Goal: Task Accomplishment & Management: Use online tool/utility

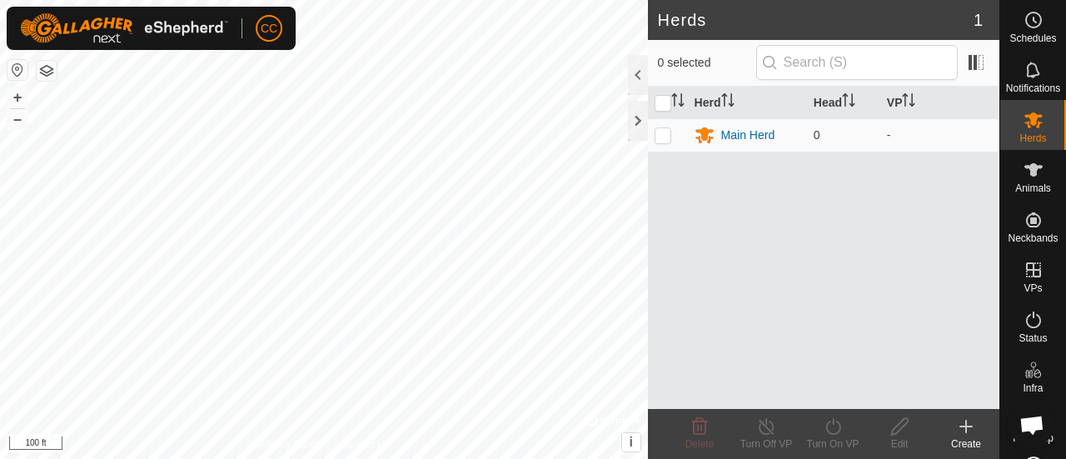
click at [635, 122] on div at bounding box center [638, 121] width 20 height 40
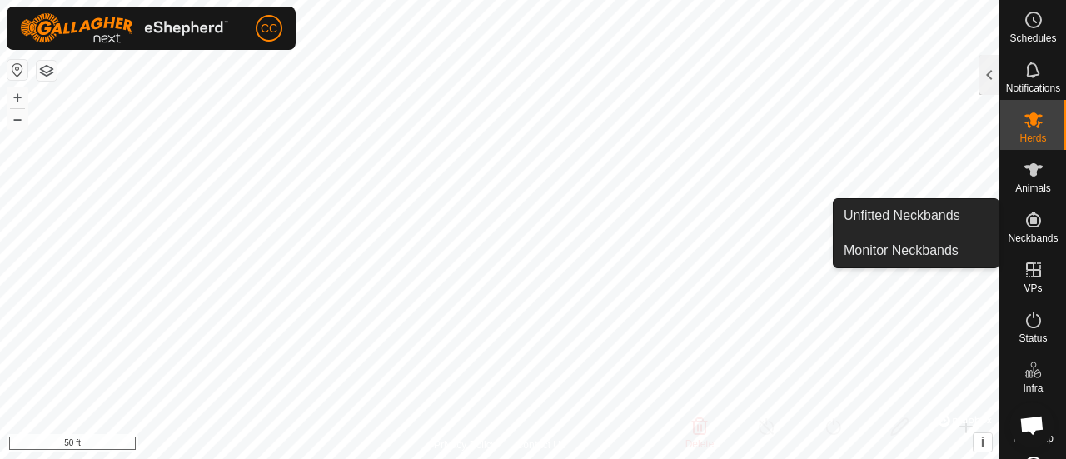
click at [1019, 238] on span "Neckbands" at bounding box center [1033, 238] width 50 height 10
click at [939, 218] on link "Unfitted Neckbands" at bounding box center [916, 215] width 165 height 33
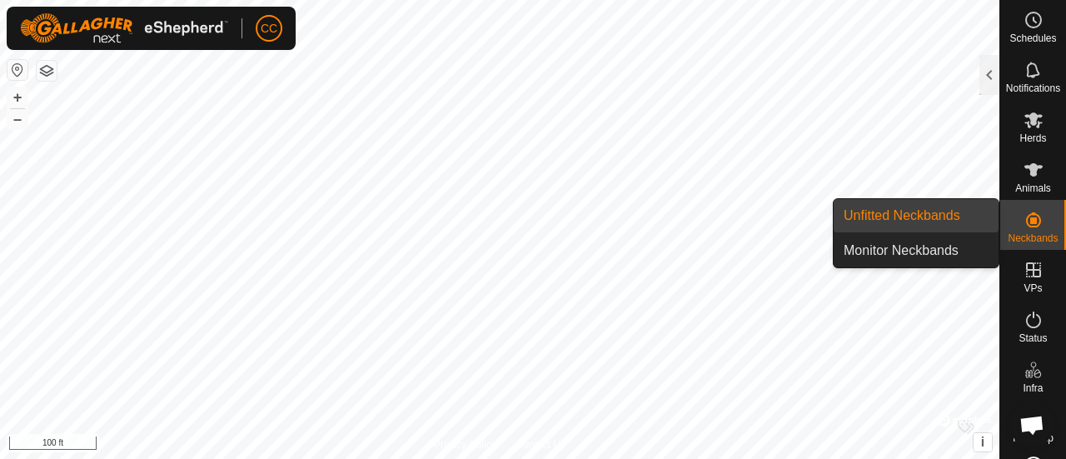
click at [973, 213] on link "Unfitted Neckbands" at bounding box center [916, 215] width 165 height 33
click at [1028, 230] on es-neckbands-svg-icon at bounding box center [1033, 220] width 30 height 27
click at [935, 211] on link "Unfitted Neckbands" at bounding box center [916, 215] width 165 height 33
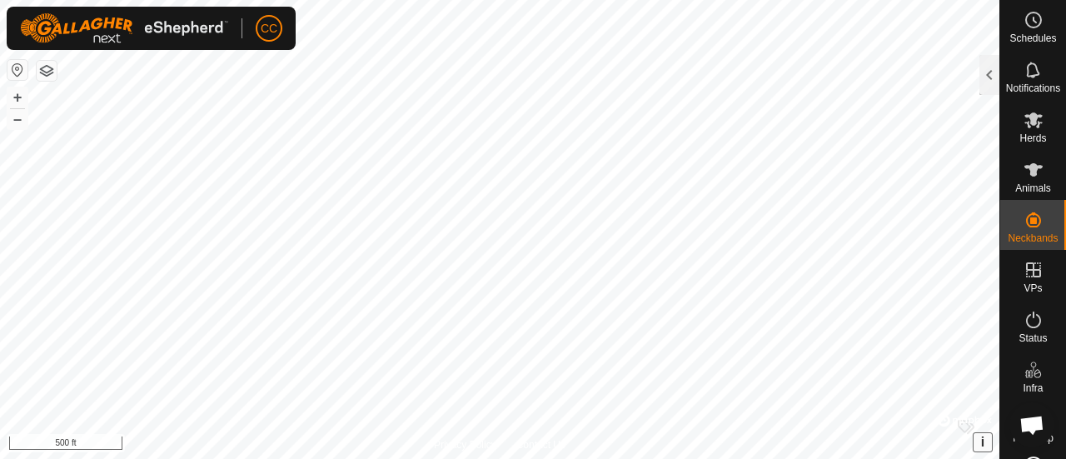
click at [984, 447] on span "i" at bounding box center [982, 442] width 3 height 14
click at [984, 447] on span "›" at bounding box center [982, 442] width 4 height 14
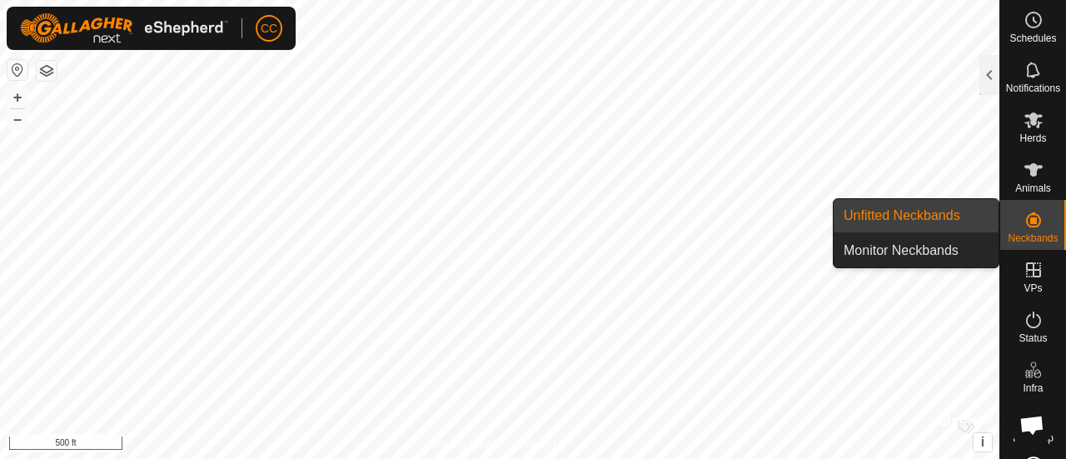
click at [948, 255] on link "Monitor Neckbands" at bounding box center [916, 250] width 165 height 33
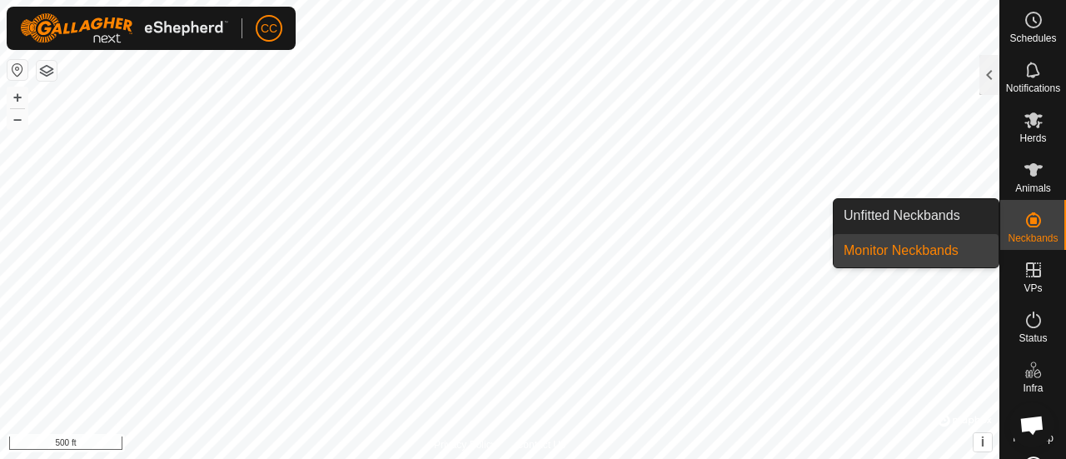
click at [972, 212] on link "Unfitted Neckbands" at bounding box center [916, 215] width 165 height 33
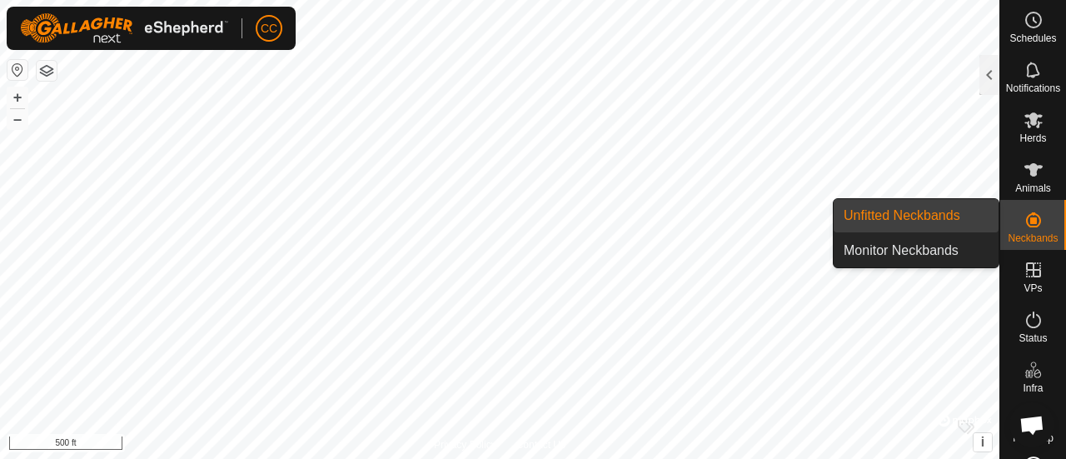
click at [911, 216] on link "Unfitted Neckbands" at bounding box center [916, 215] width 165 height 33
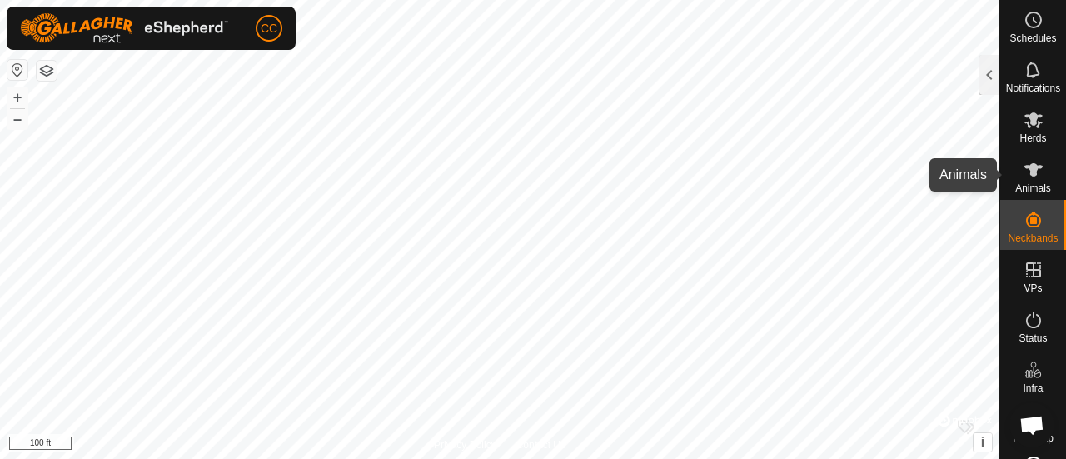
click at [1030, 172] on icon at bounding box center [1033, 170] width 20 height 20
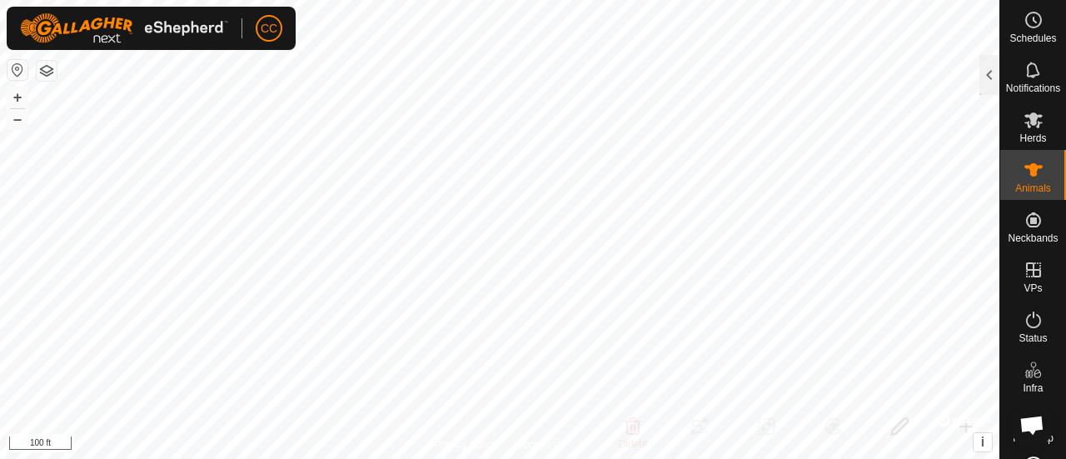
click at [987, 80] on div at bounding box center [989, 75] width 20 height 40
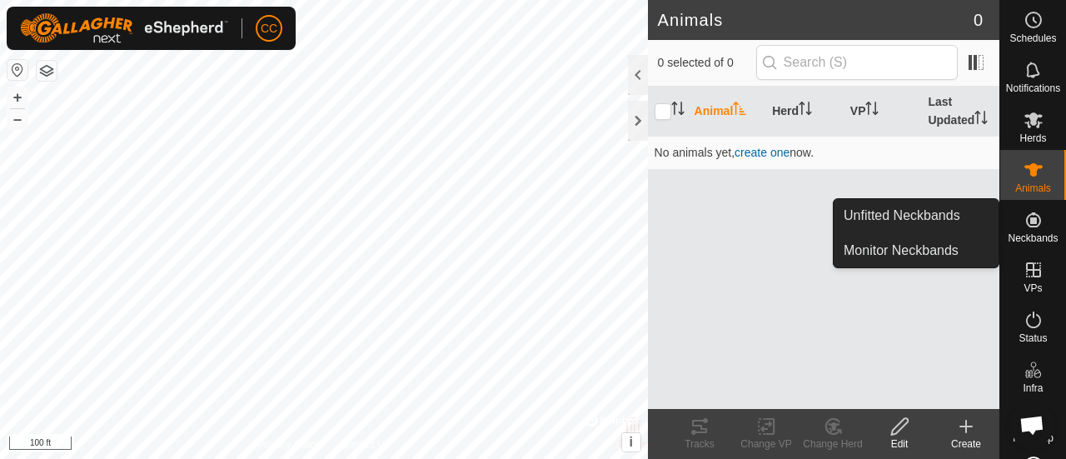
click at [1026, 226] on icon at bounding box center [1033, 219] width 15 height 15
click at [1029, 218] on icon at bounding box center [1033, 219] width 15 height 15
click at [879, 219] on link "Unfitted Neckbands" at bounding box center [916, 215] width 165 height 33
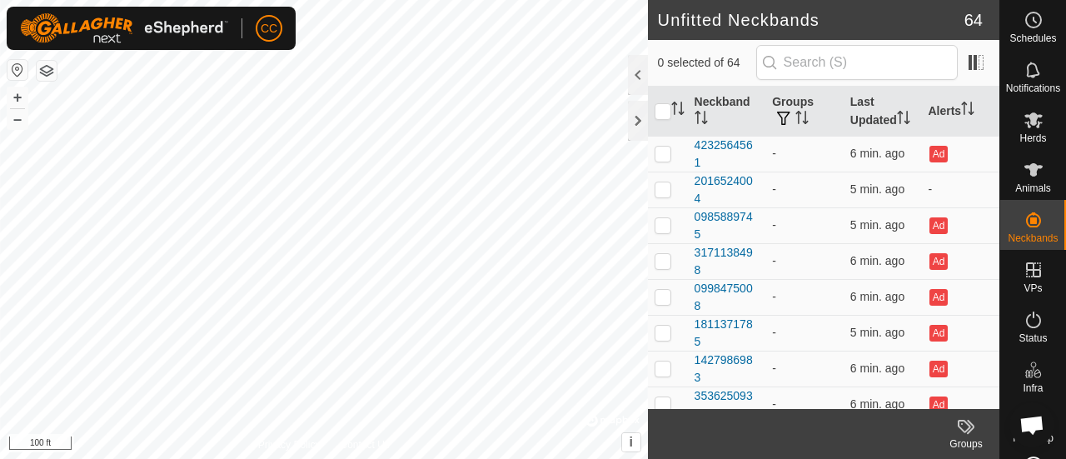
click at [639, 119] on div at bounding box center [638, 121] width 20 height 40
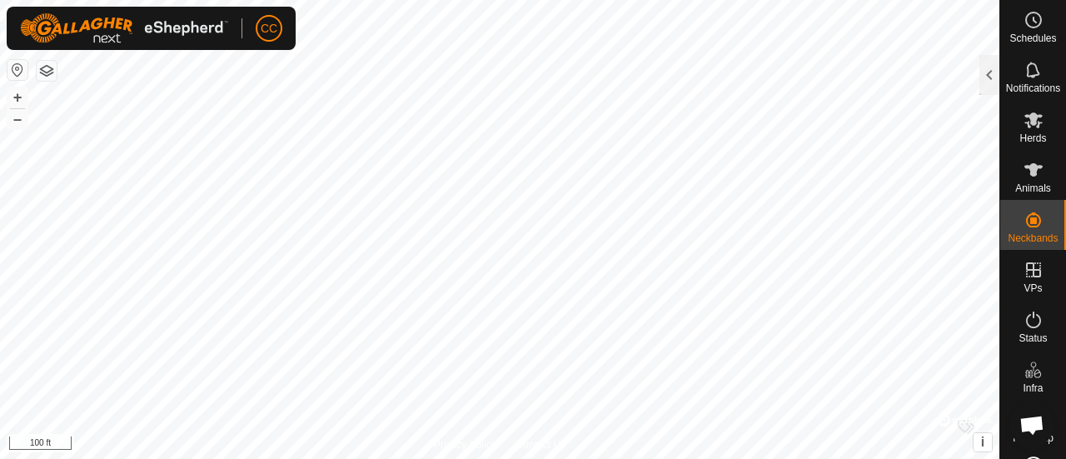
click at [989, 67] on div at bounding box center [989, 75] width 20 height 40
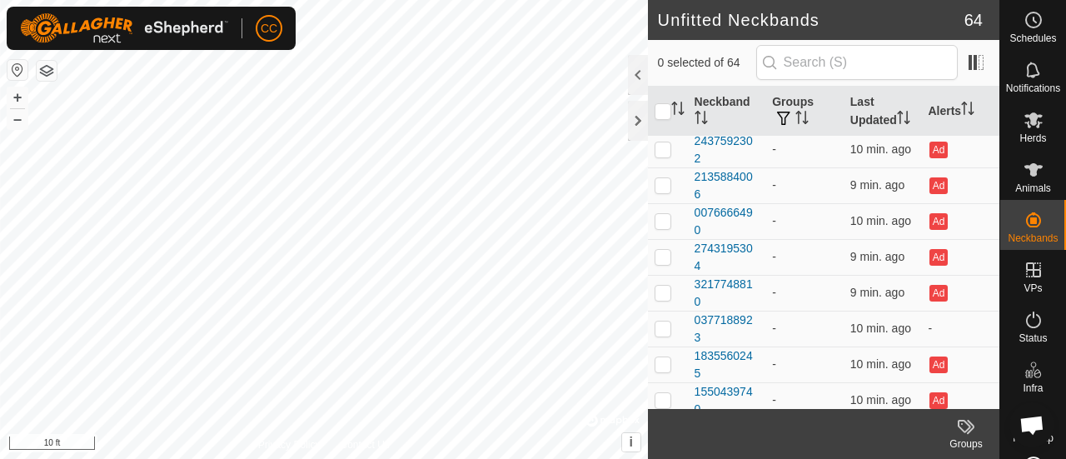
scroll to position [500, 0]
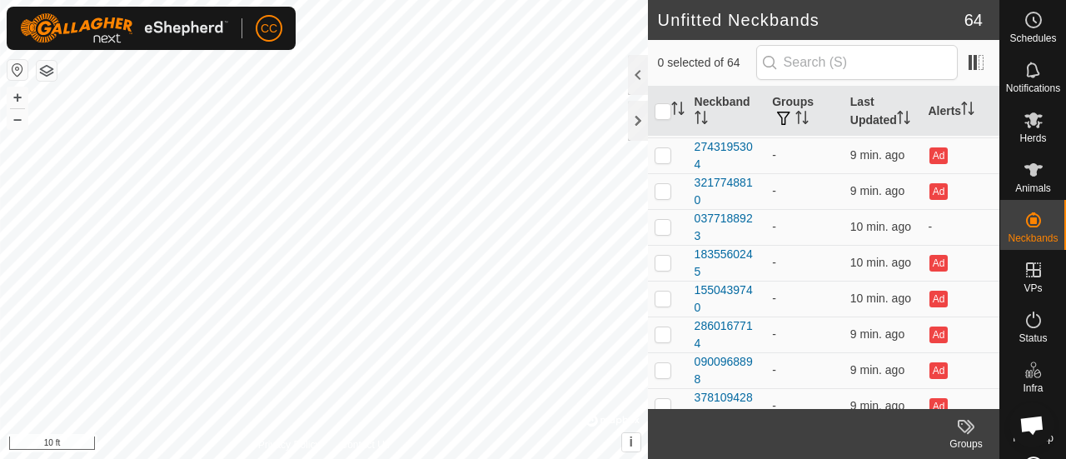
click at [969, 428] on icon at bounding box center [964, 426] width 13 height 13
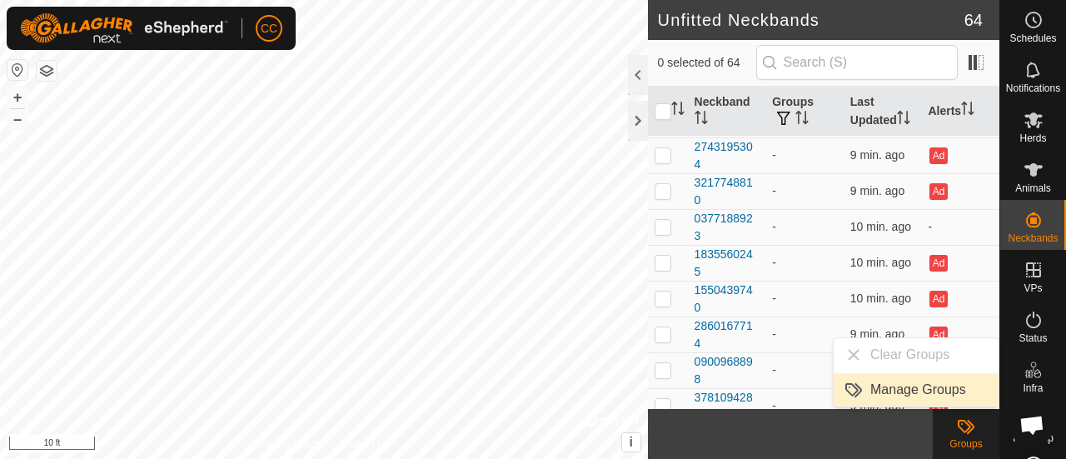
click at [943, 397] on link "Manage Groups" at bounding box center [916, 389] width 165 height 33
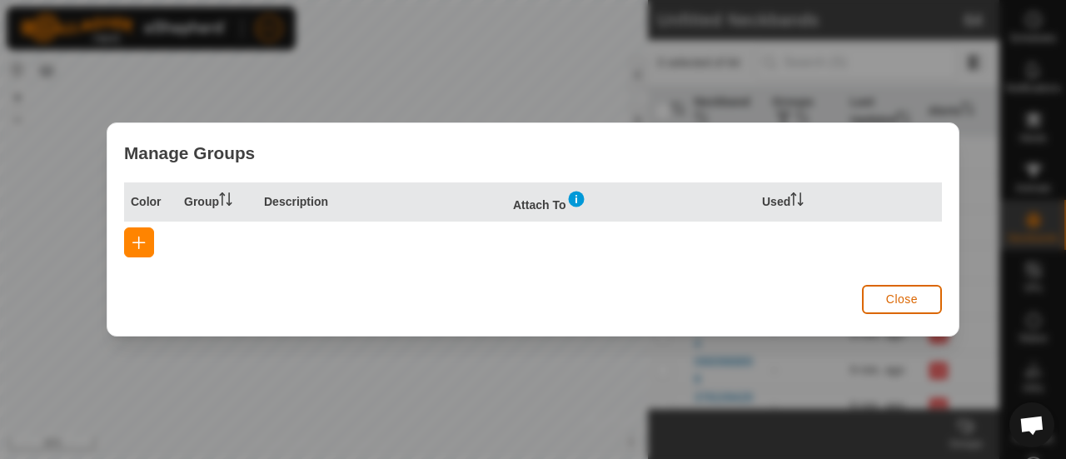
click at [897, 304] on span "Close" at bounding box center [902, 298] width 32 height 13
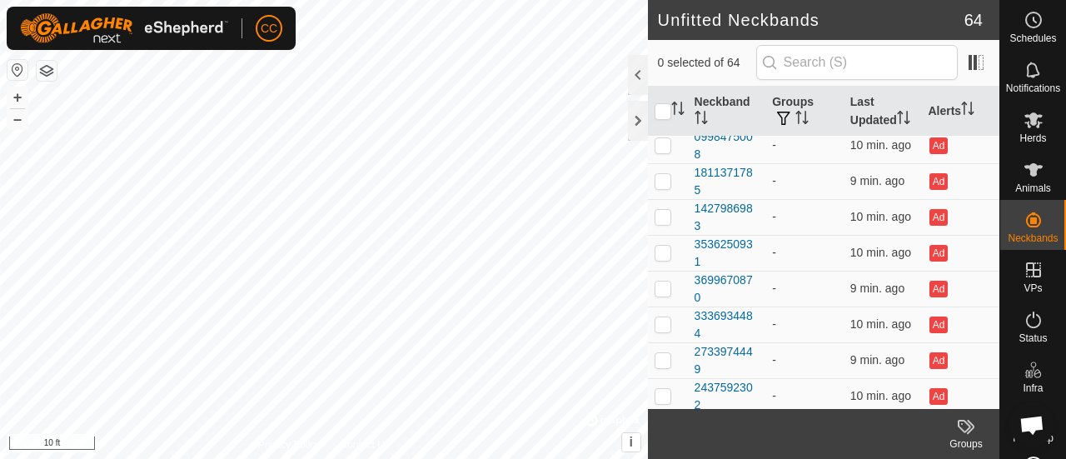
scroll to position [0, 0]
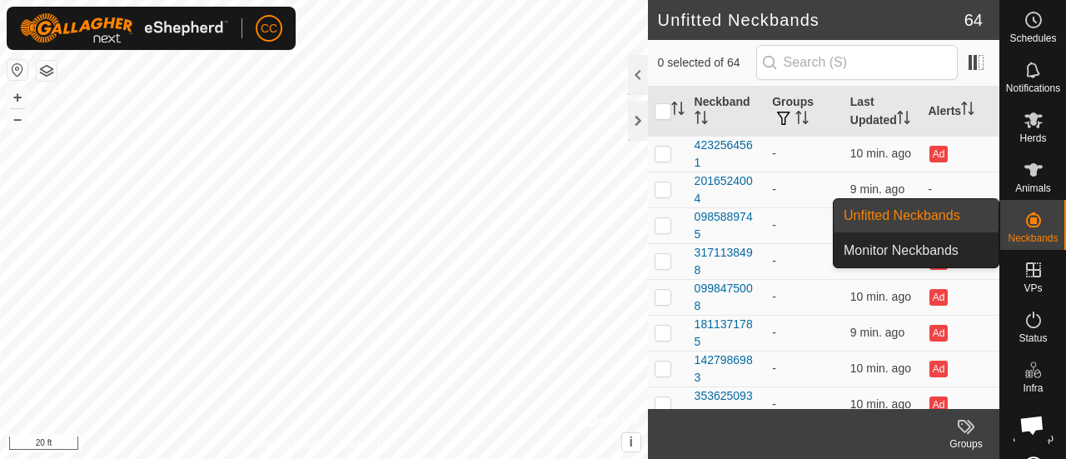
click at [1044, 213] on div "Neckbands" at bounding box center [1033, 225] width 66 height 50
click at [954, 225] on link "Unfitted Neckbands" at bounding box center [916, 215] width 165 height 33
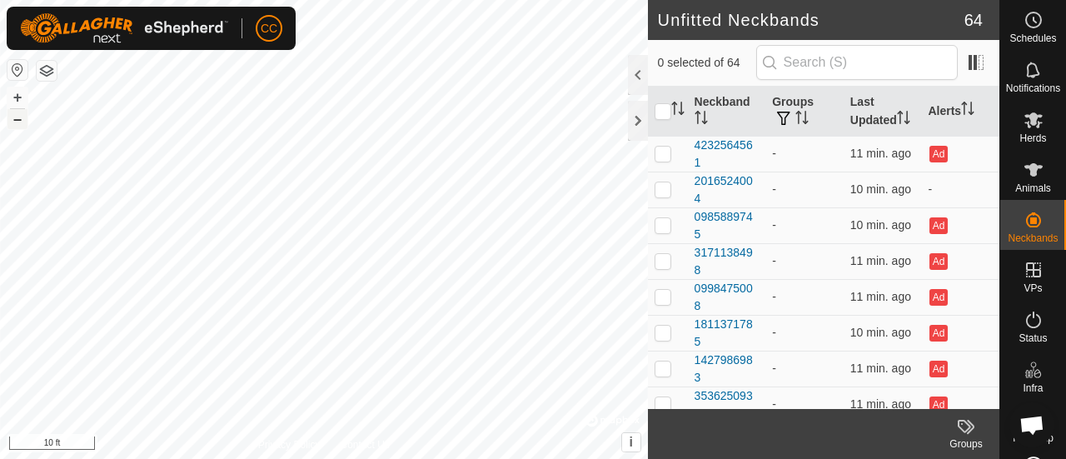
click at [18, 123] on button "–" at bounding box center [17, 119] width 20 height 20
click at [17, 123] on button "–" at bounding box center [17, 119] width 20 height 20
click at [17, 102] on button "+" at bounding box center [17, 97] width 20 height 20
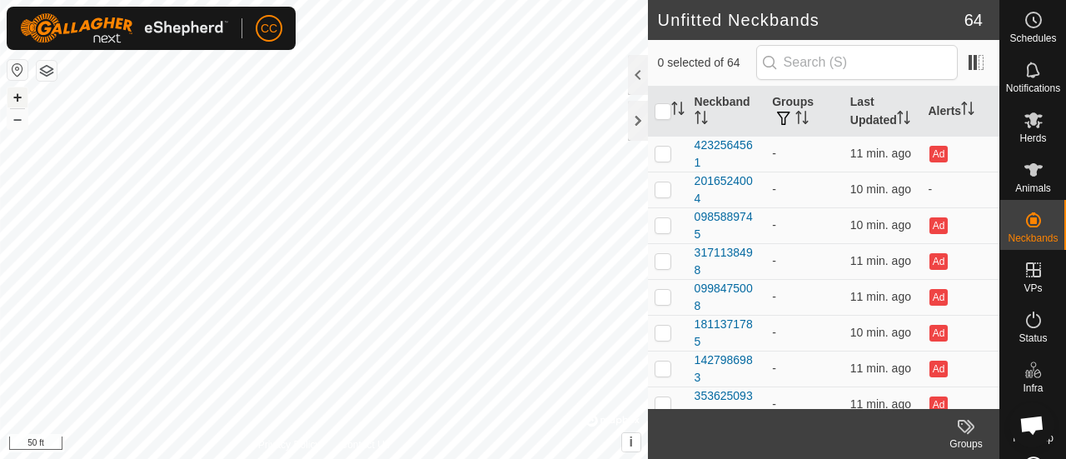
click at [17, 102] on button "+" at bounding box center [17, 97] width 20 height 20
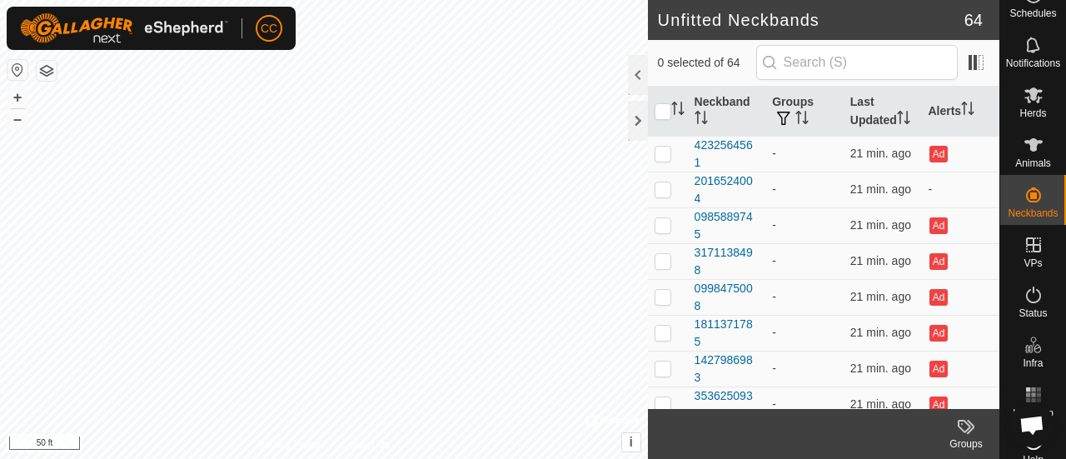
scroll to position [53, 0]
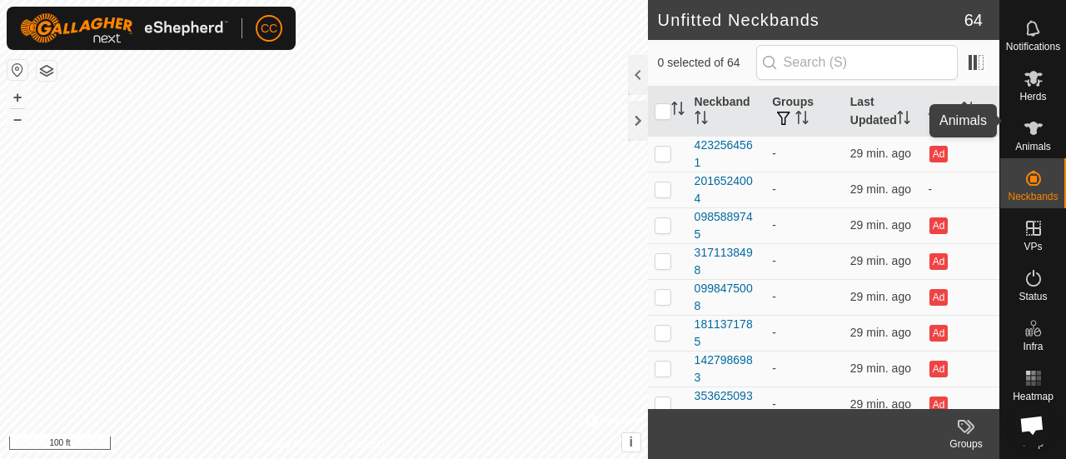
click at [1018, 115] on es-animals-svg-icon at bounding box center [1033, 128] width 30 height 27
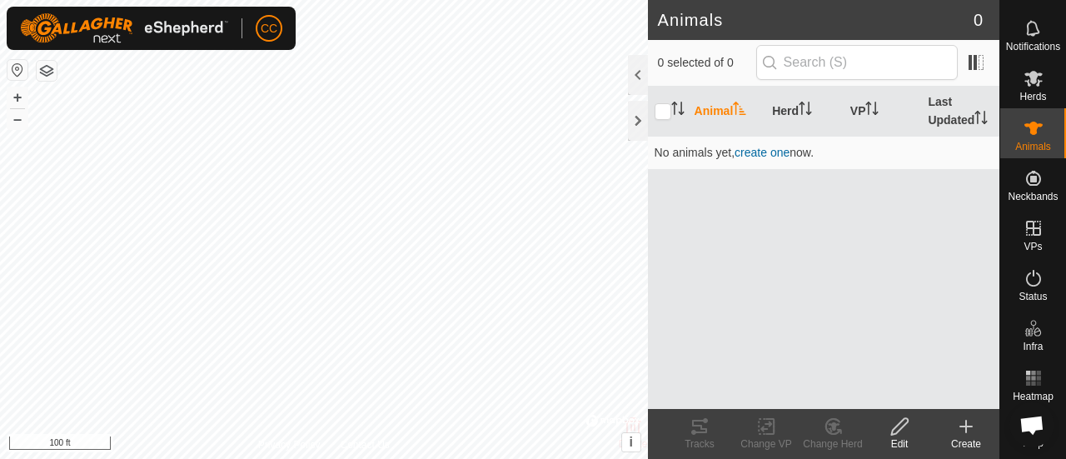
click at [757, 152] on span "create one" at bounding box center [761, 152] width 55 height 13
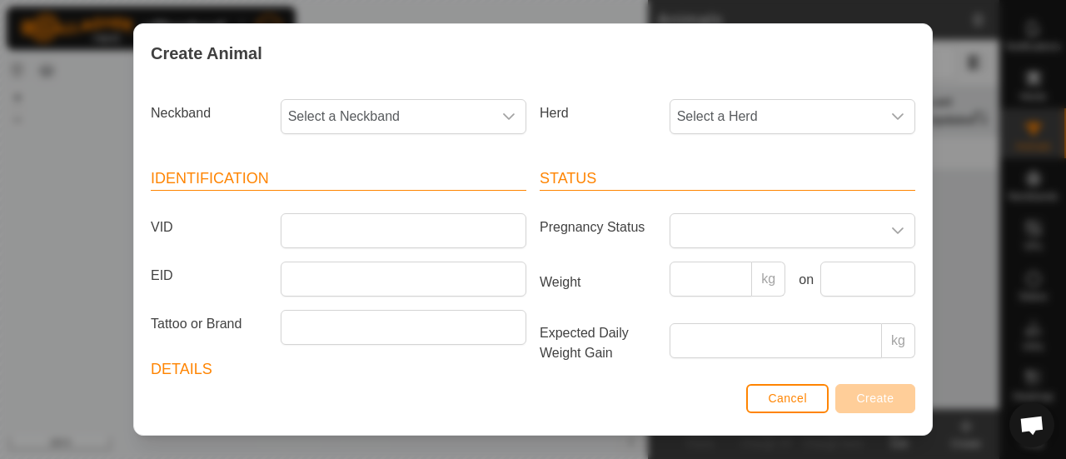
click at [376, 110] on span "Select a Neckband" at bounding box center [386, 116] width 211 height 33
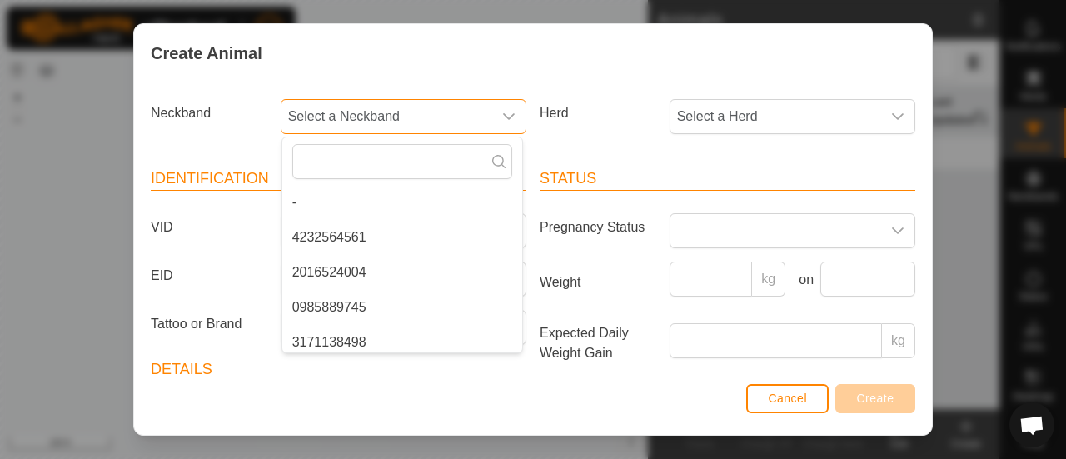
click at [376, 110] on span "Select a Neckband" at bounding box center [386, 116] width 211 height 33
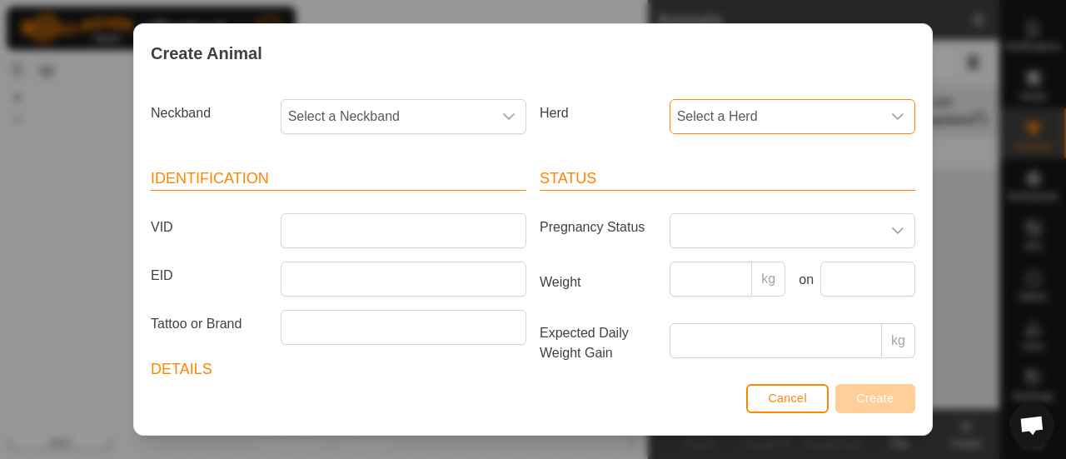
click at [717, 118] on span "Select a Herd" at bounding box center [775, 116] width 211 height 33
click at [382, 113] on span "Select a Neckband" at bounding box center [386, 116] width 211 height 33
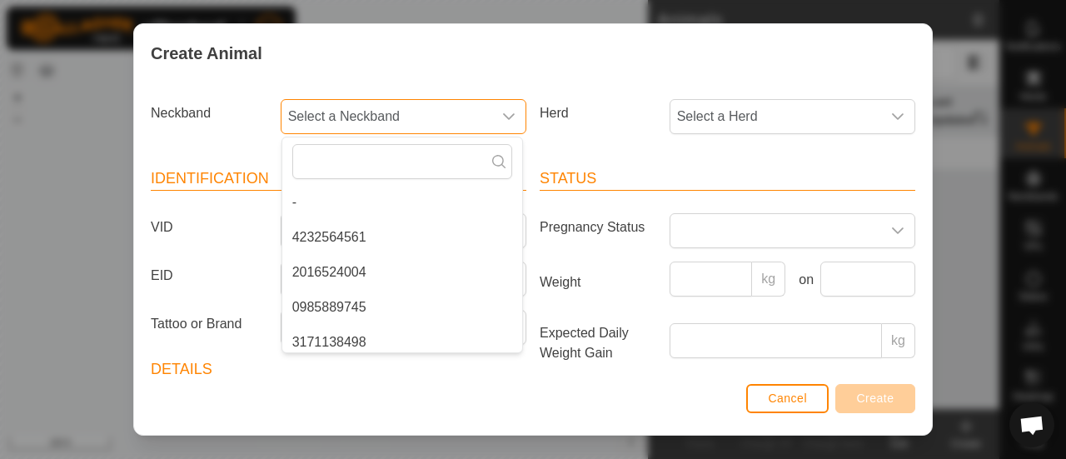
click at [382, 113] on span "Select a Neckband" at bounding box center [386, 116] width 211 height 33
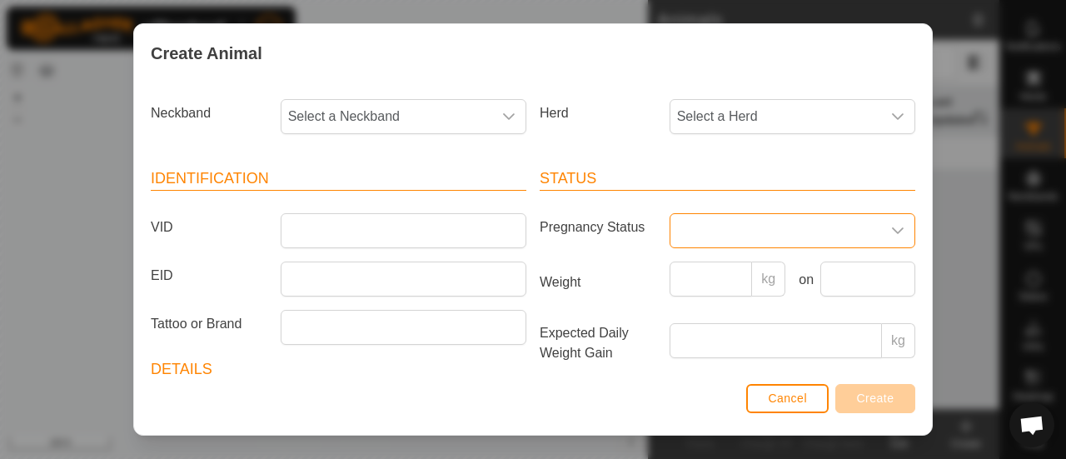
click at [763, 236] on span at bounding box center [775, 230] width 211 height 33
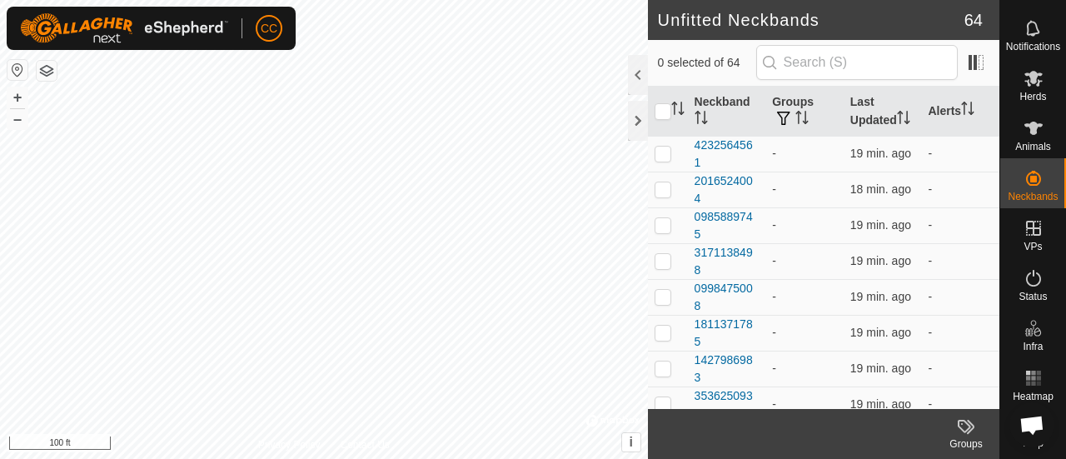
click at [44, 68] on button "button" at bounding box center [47, 71] width 20 height 20
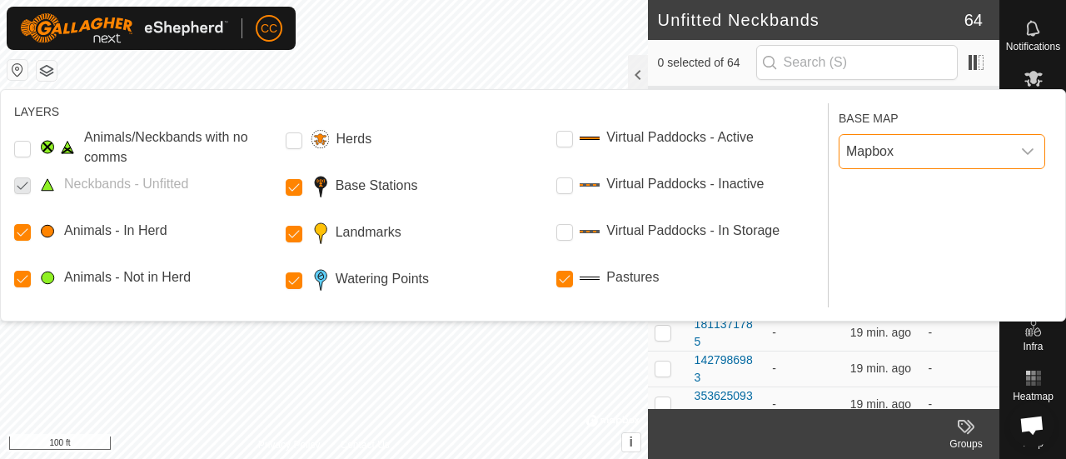
click at [878, 159] on span "Mapbox" at bounding box center [925, 151] width 172 height 33
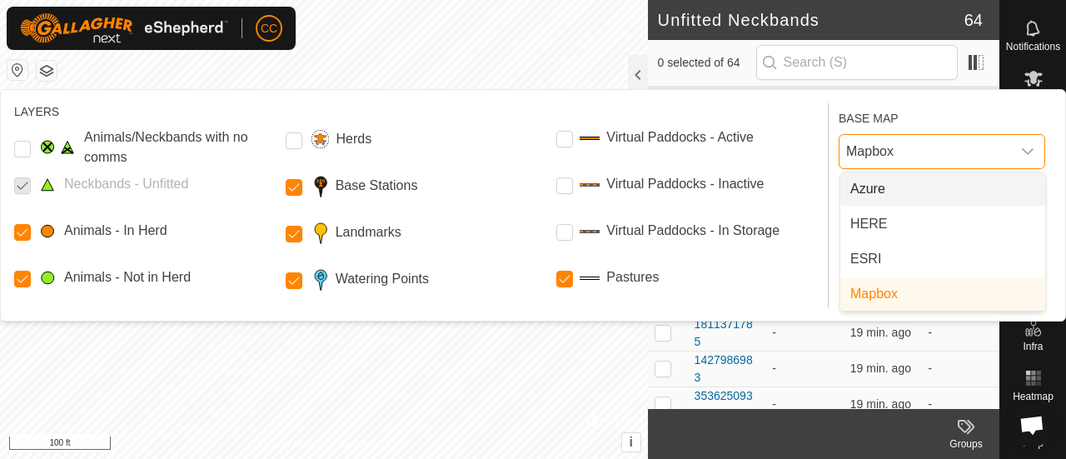
click at [877, 182] on li "Azure" at bounding box center [942, 188] width 205 height 33
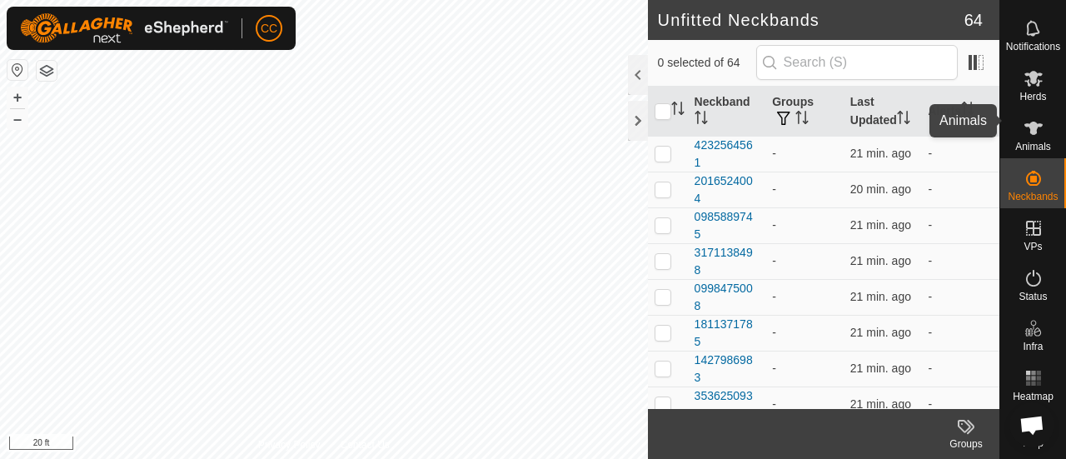
click at [1028, 122] on icon at bounding box center [1033, 128] width 18 height 13
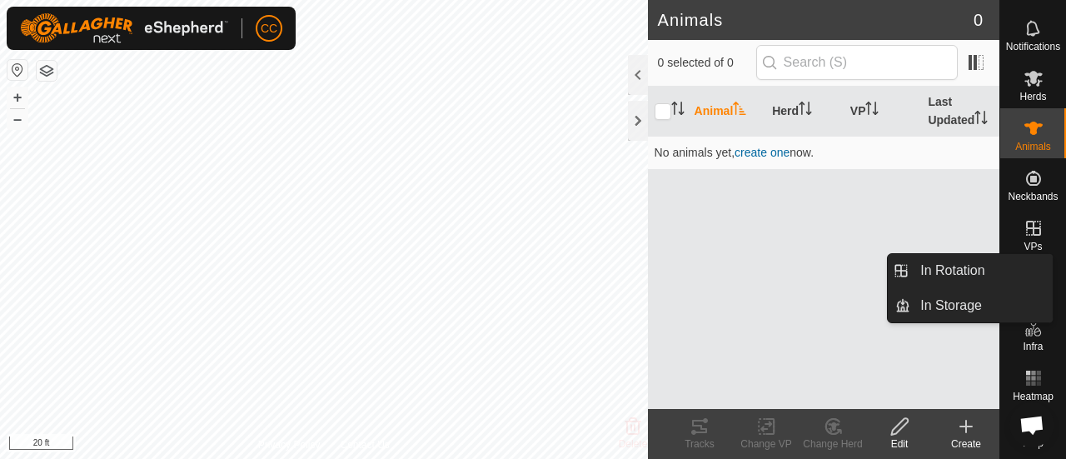
click at [1018, 219] on es-virtualpaddocks-svg-icon at bounding box center [1033, 228] width 30 height 27
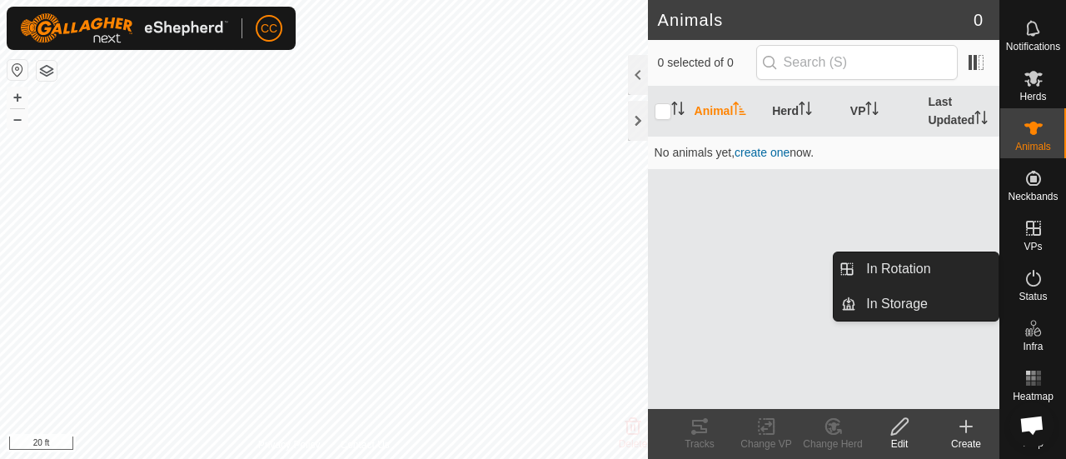
click at [958, 266] on link "In Rotation" at bounding box center [927, 268] width 142 height 33
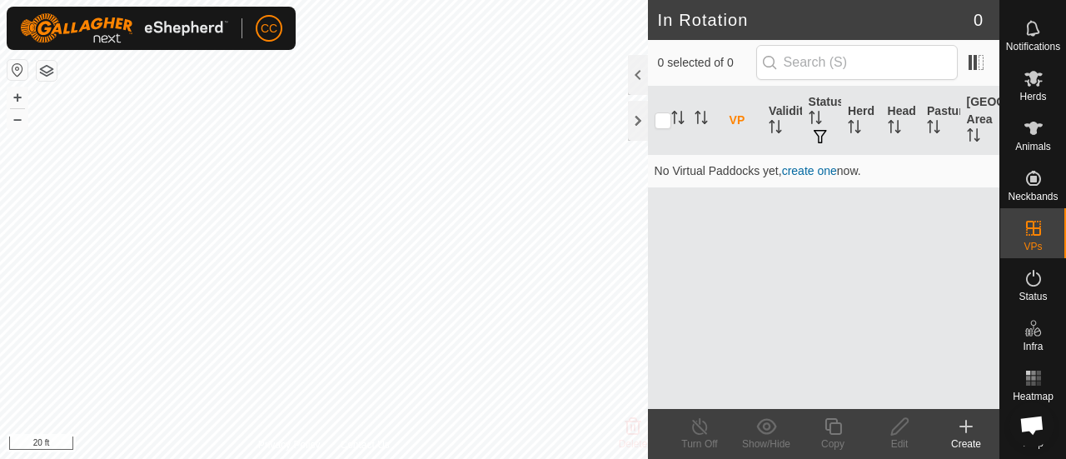
click at [817, 172] on link "create one" at bounding box center [809, 170] width 55 height 13
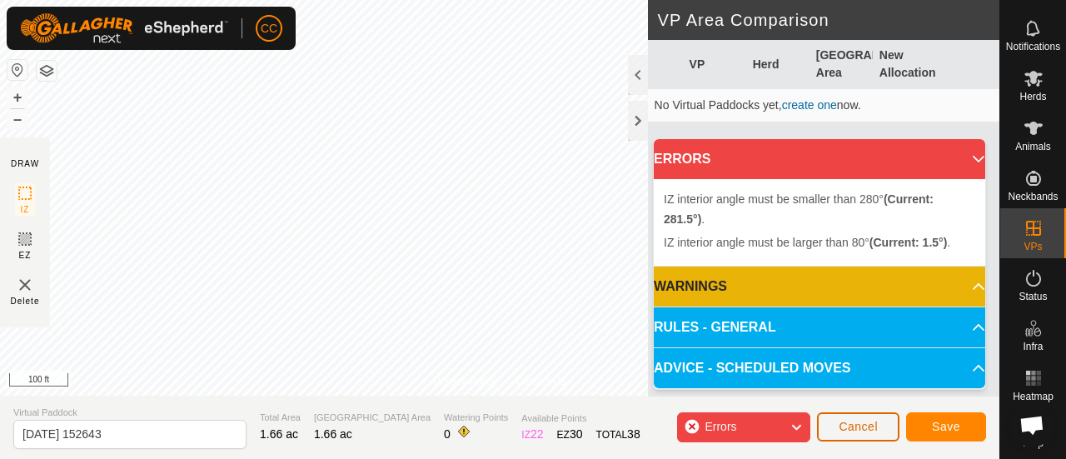
click at [879, 423] on div "CC Schedules Notifications Herds Animals Neckbands VPs Status Infra Heatmap Hel…" at bounding box center [533, 229] width 1066 height 459
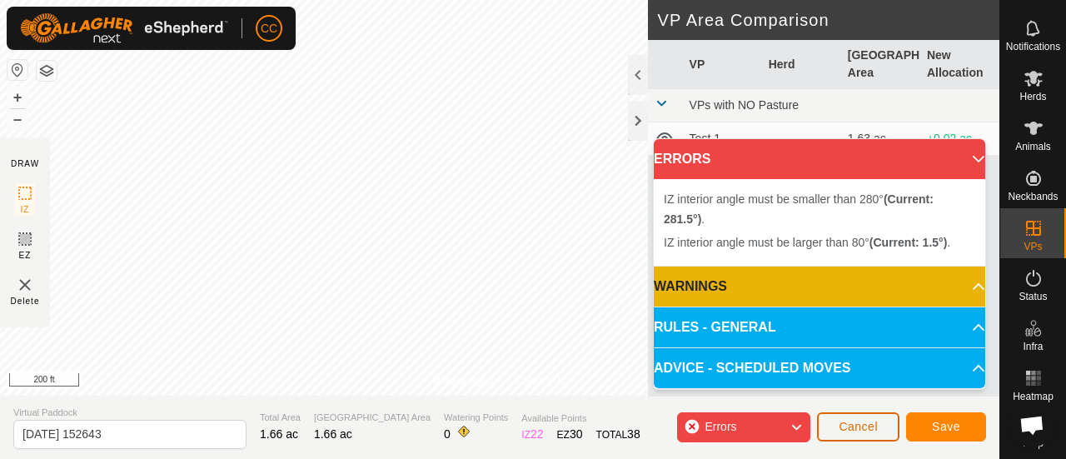
click at [865, 425] on span "Cancel" at bounding box center [858, 426] width 39 height 13
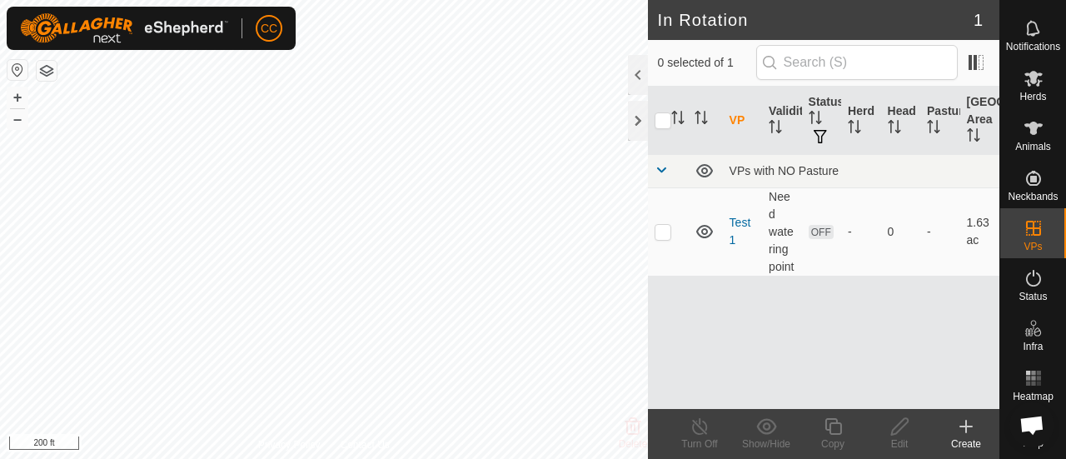
click at [663, 229] on p-checkbox at bounding box center [662, 231] width 17 height 13
checkbox input "true"
click at [667, 232] on p-checkbox at bounding box center [662, 231] width 17 height 13
checkbox input "false"
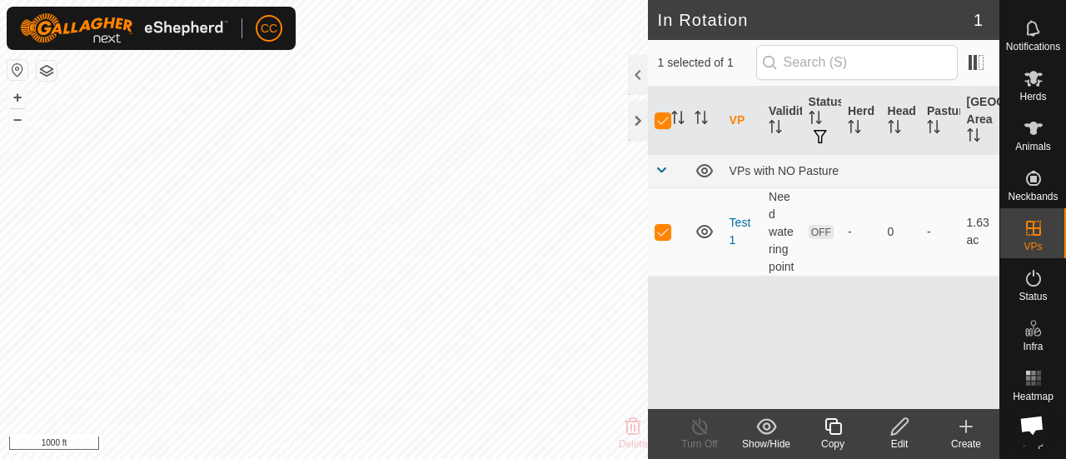
checkbox input "false"
